Goal: Information Seeking & Learning: Learn about a topic

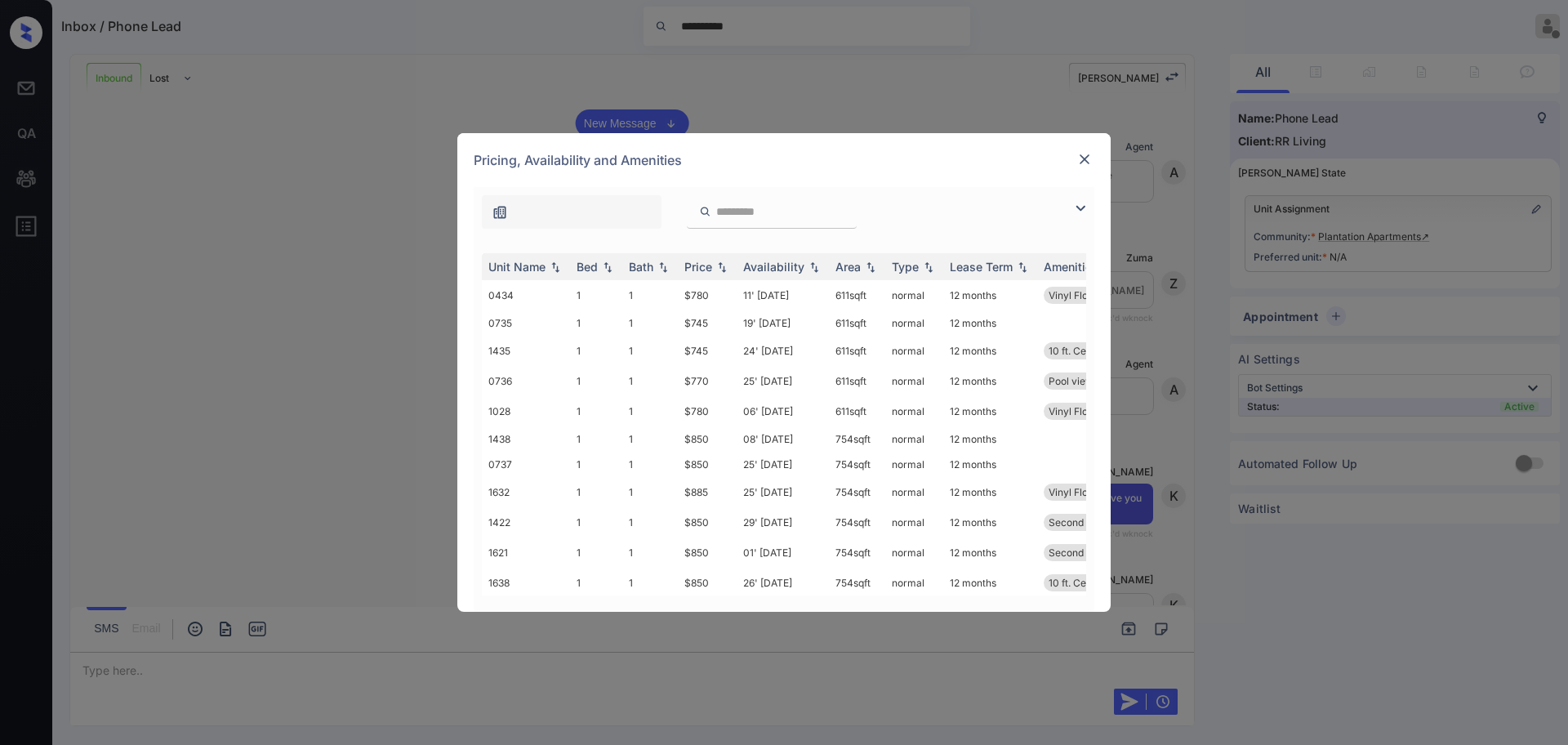
scroll to position [664, 0]
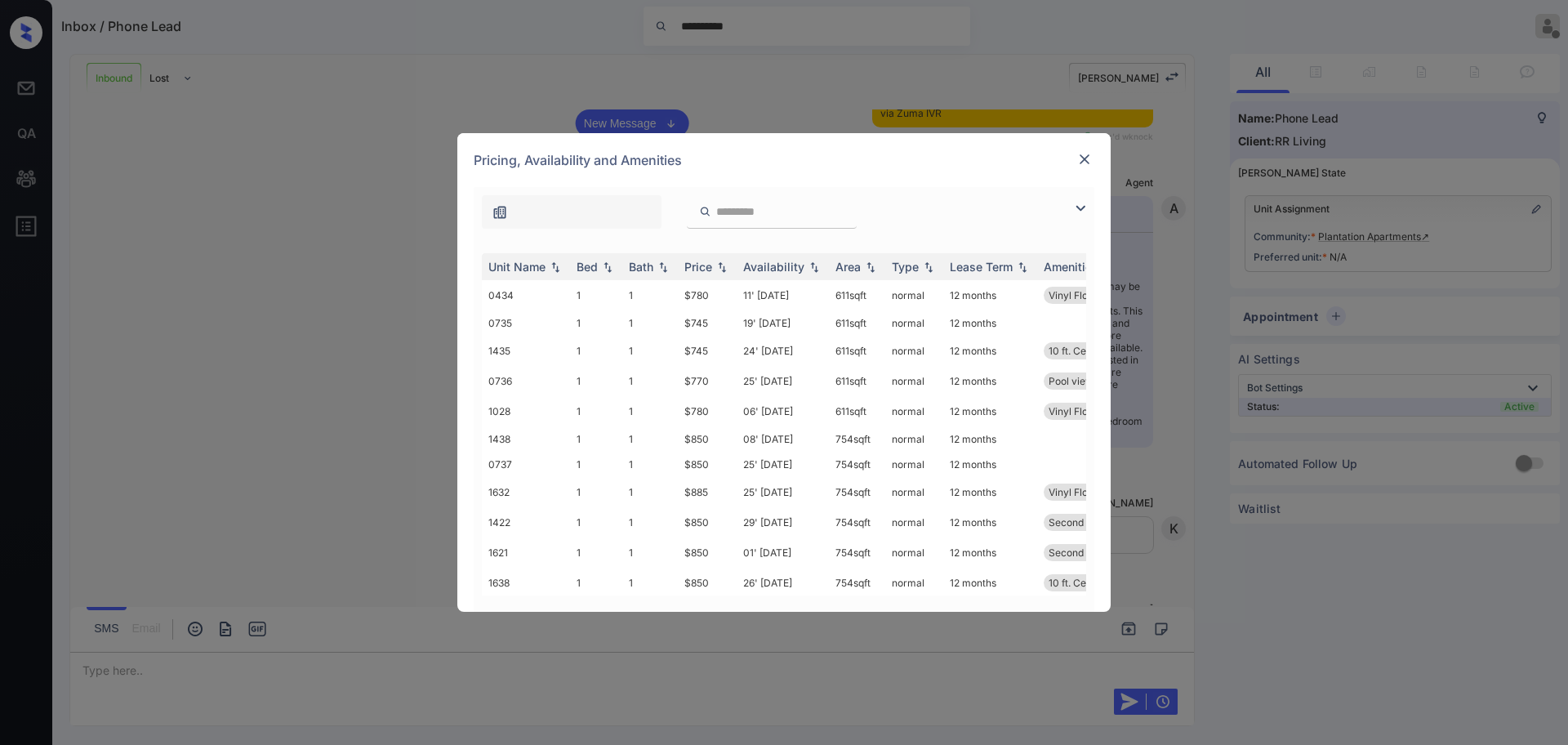
click at [1082, 202] on img at bounding box center [1080, 208] width 20 height 20
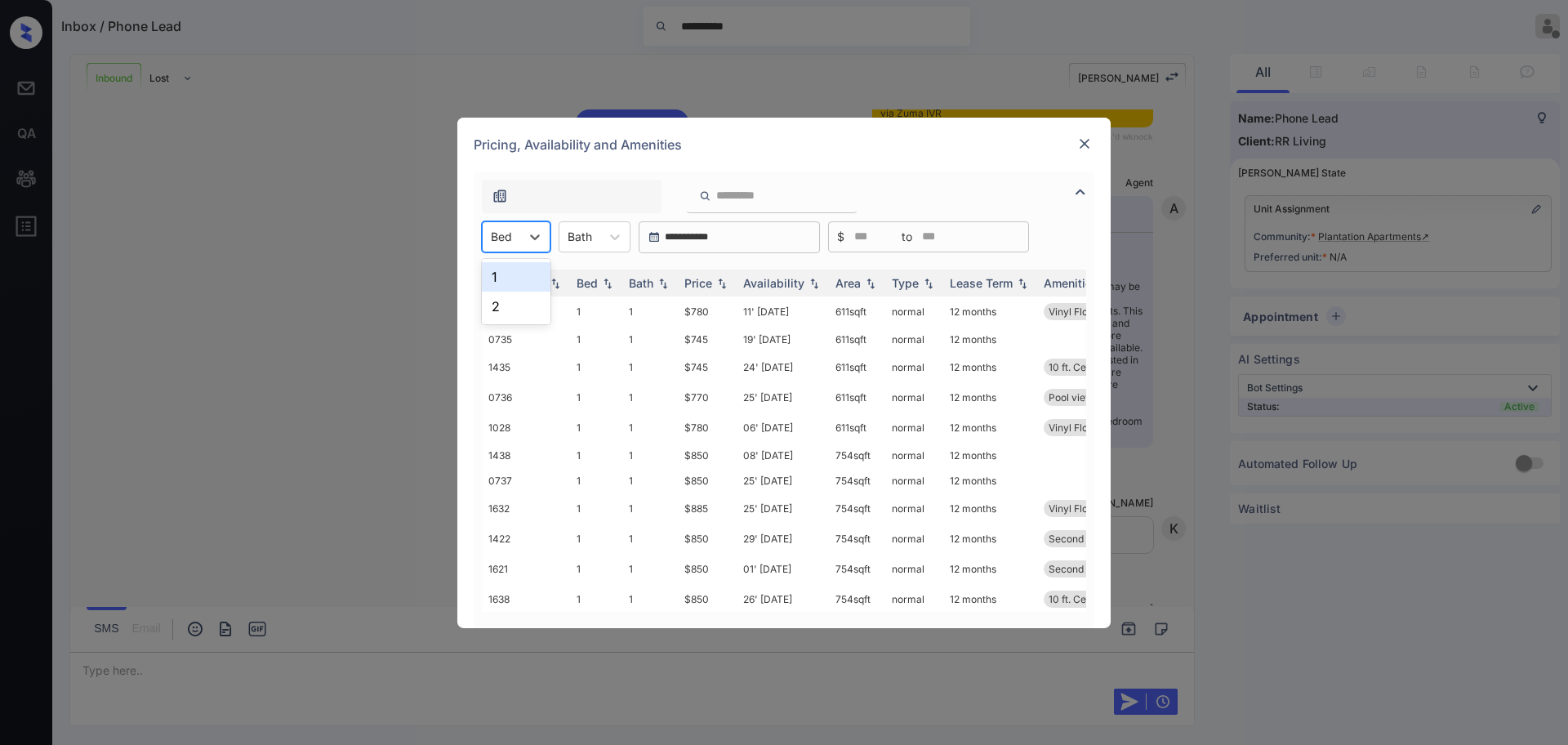
click at [502, 243] on div at bounding box center [502, 237] width 21 height 17
click at [713, 170] on div "Pricing, Availability and Amenities" at bounding box center [784, 144] width 653 height 54
click at [1080, 147] on img at bounding box center [1084, 143] width 16 height 16
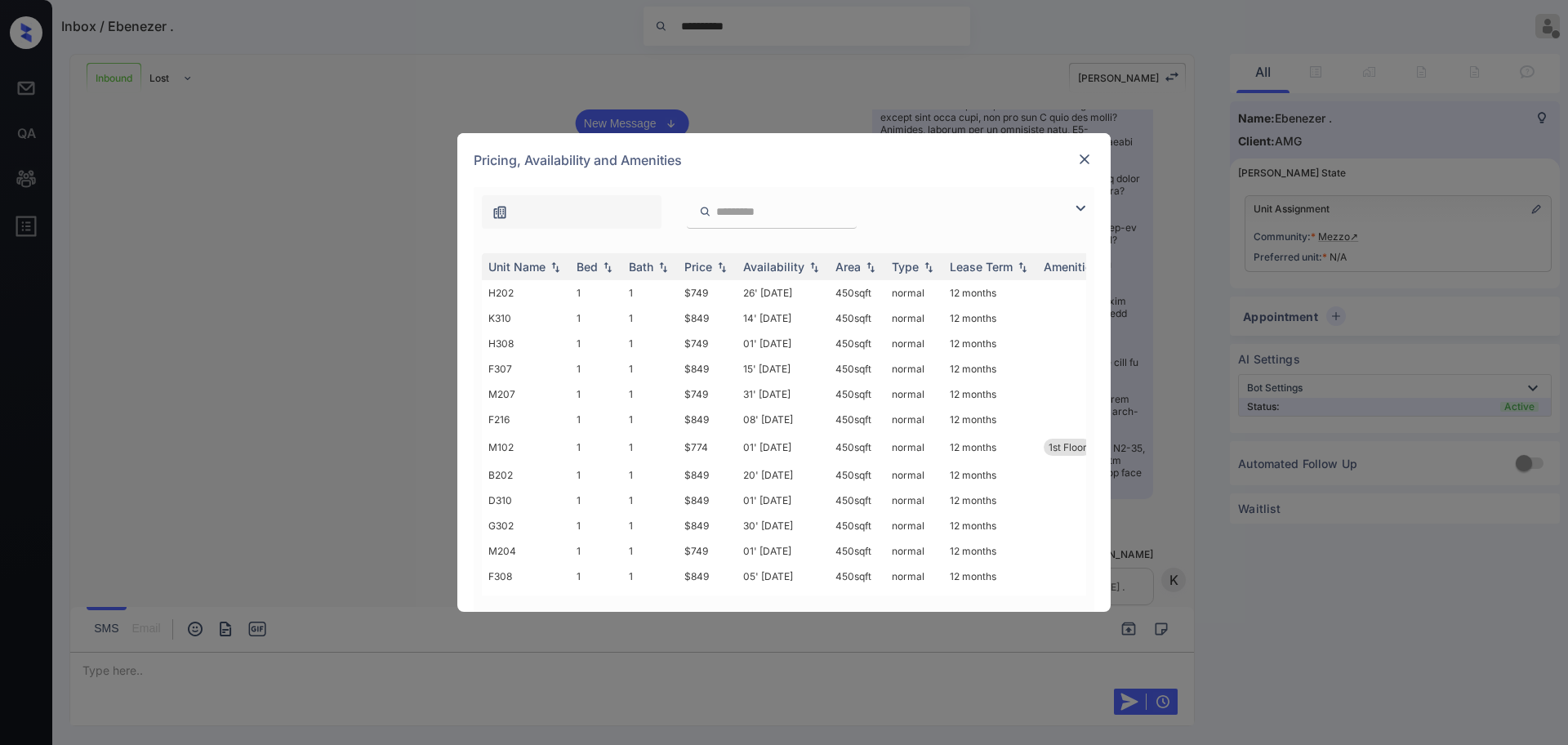
scroll to position [102, 0]
click at [1086, 167] on div at bounding box center [1084, 159] width 20 height 20
